Goal: Task Accomplishment & Management: Use online tool/utility

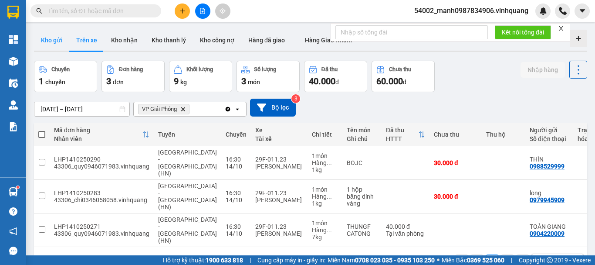
click at [53, 41] on button "Kho gửi" at bounding box center [51, 40] width 35 height 21
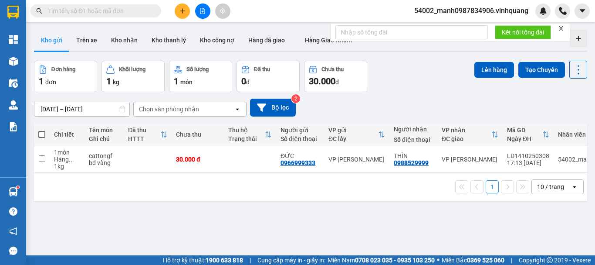
click at [40, 135] on span at bounding box center [41, 134] width 7 height 7
click at [42, 130] on input "checkbox" at bounding box center [42, 130] width 0 height 0
checkbox input "true"
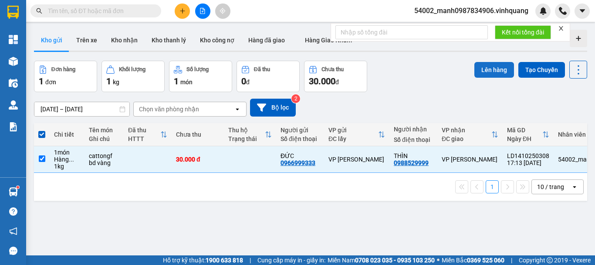
click at [493, 72] on button "Lên hàng" at bounding box center [495, 70] width 40 height 16
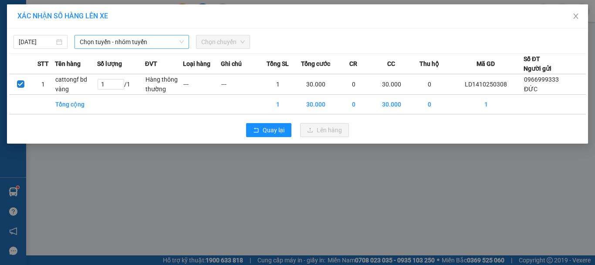
click at [138, 39] on span "Chọn tuyến - nhóm tuyến" at bounding box center [132, 41] width 104 height 13
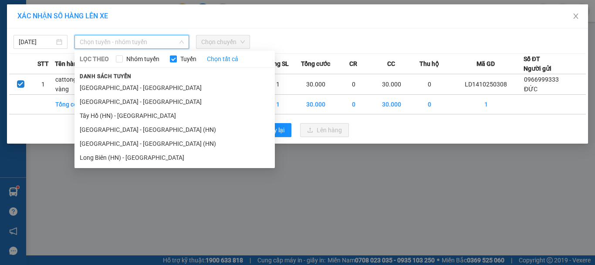
drag, startPoint x: 99, startPoint y: 113, endPoint x: 140, endPoint y: 104, distance: 42.5
click at [98, 114] on li "Tây Hồ (HN) - [GEOGRAPHIC_DATA]" at bounding box center [175, 116] width 200 height 14
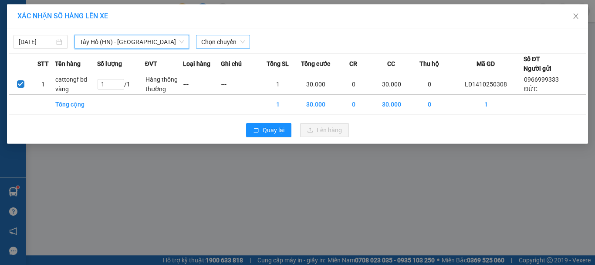
click at [221, 39] on span "Chọn chuyến" at bounding box center [223, 41] width 44 height 13
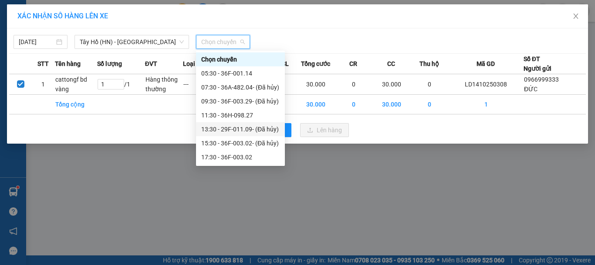
scroll to position [14, 0]
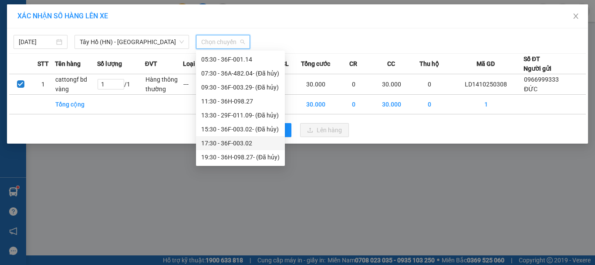
click at [232, 145] on div "17:30 - 36F-003.02" at bounding box center [240, 143] width 78 height 10
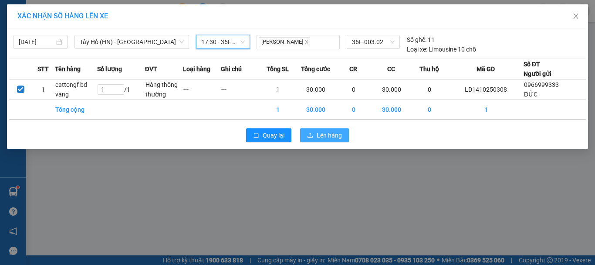
click at [326, 136] on span "Lên hàng" at bounding box center [329, 135] width 25 height 10
